Goal: Navigation & Orientation: Find specific page/section

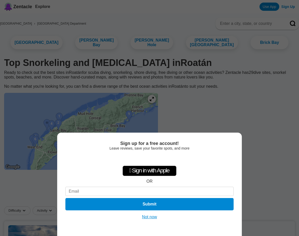
click at [143, 215] on button "Not now" at bounding box center [149, 216] width 18 height 5
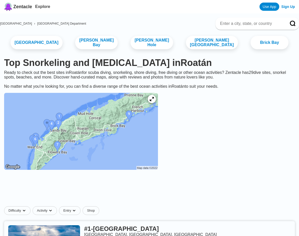
click at [139, 132] on img at bounding box center [81, 131] width 154 height 77
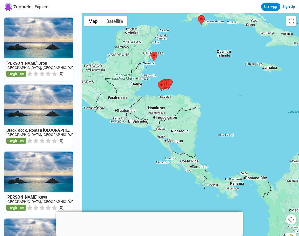
drag, startPoint x: 217, startPoint y: 149, endPoint x: 206, endPoint y: 85, distance: 65.0
click at [206, 85] on div at bounding box center [190, 131] width 217 height 236
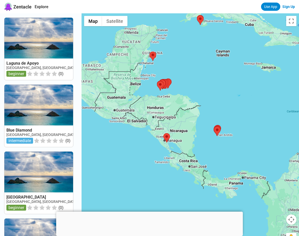
click at [181, 86] on div at bounding box center [190, 131] width 217 height 236
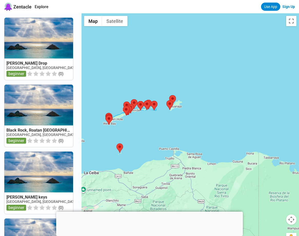
drag, startPoint x: 180, startPoint y: 82, endPoint x: 278, endPoint y: 69, distance: 98.2
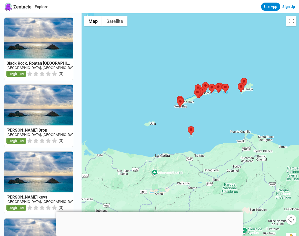
drag, startPoint x: 173, startPoint y: 116, endPoint x: 239, endPoint y: 96, distance: 68.7
click at [239, 96] on div at bounding box center [190, 131] width 217 height 236
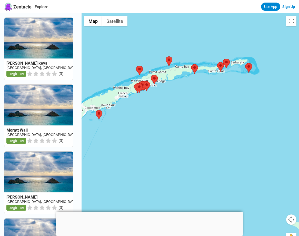
drag, startPoint x: 198, startPoint y: 123, endPoint x: 272, endPoint y: 100, distance: 77.4
click at [272, 100] on div at bounding box center [190, 131] width 217 height 236
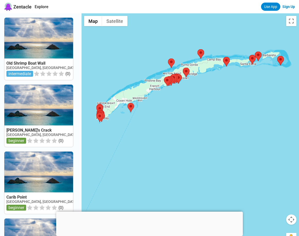
drag, startPoint x: 181, startPoint y: 117, endPoint x: 212, endPoint y: 109, distance: 32.0
click at [212, 109] on div at bounding box center [190, 131] width 217 height 236
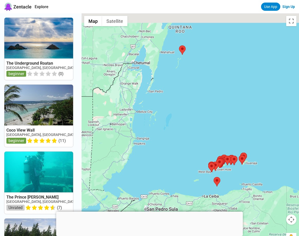
drag, startPoint x: 232, startPoint y: 133, endPoint x: 263, endPoint y: 171, distance: 48.8
click at [263, 171] on div at bounding box center [190, 131] width 217 height 236
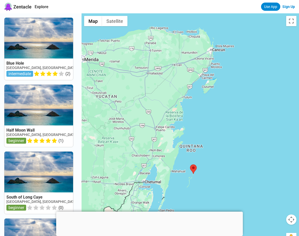
drag, startPoint x: 226, startPoint y: 49, endPoint x: 232, endPoint y: 162, distance: 113.5
click at [232, 162] on div at bounding box center [190, 131] width 217 height 236
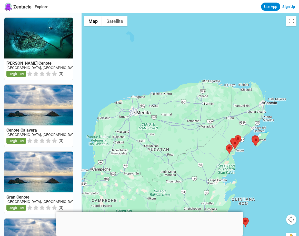
drag, startPoint x: 224, startPoint y: 27, endPoint x: 280, endPoint y: 84, distance: 81.0
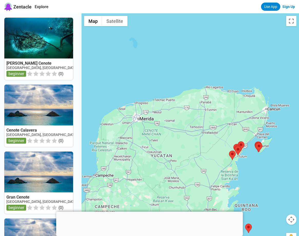
click at [280, 84] on div at bounding box center [190, 131] width 217 height 236
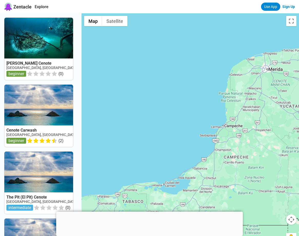
drag, startPoint x: 133, startPoint y: 78, endPoint x: 263, endPoint y: 28, distance: 139.7
click at [264, 28] on div at bounding box center [190, 131] width 217 height 236
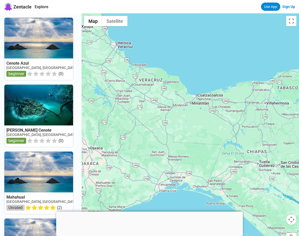
drag, startPoint x: 140, startPoint y: 112, endPoint x: 295, endPoint y: -1, distance: 191.7
click at [295, 0] on html "Zentacle Explore Use App Sign Up Cenote Azul [GEOGRAPHIC_DATA], [GEOGRAPHIC_DAT…" at bounding box center [149, 215] width 299 height 430
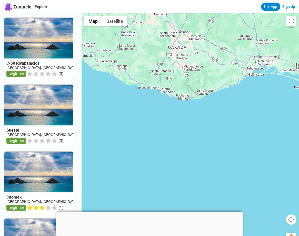
drag, startPoint x: 166, startPoint y: 198, endPoint x: 254, endPoint y: 82, distance: 145.6
click at [254, 82] on div at bounding box center [190, 131] width 217 height 236
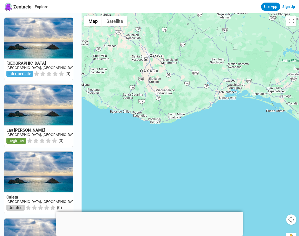
drag, startPoint x: 146, startPoint y: 112, endPoint x: 118, endPoint y: 136, distance: 37.0
click at [118, 136] on div at bounding box center [190, 131] width 217 height 236
